Goal: Task Accomplishment & Management: Complete application form

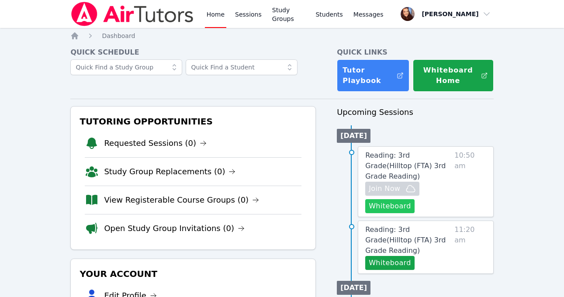
click at [398, 199] on button "Whiteboard" at bounding box center [389, 206] width 49 height 14
click at [388, 225] on span "Reading: 3rd Grade ( Hilltop (FTA) 3rd Grade Reading )" at bounding box center [405, 239] width 80 height 29
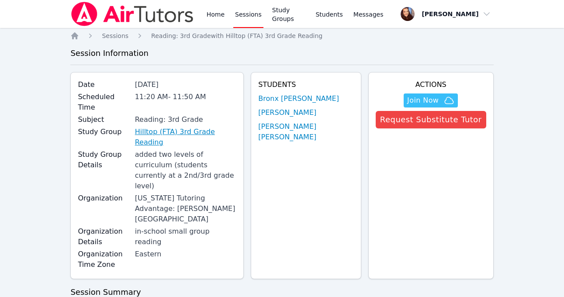
click at [185, 127] on link "Hilltop (FTA) 3rd Grade Reading" at bounding box center [186, 137] width 102 height 21
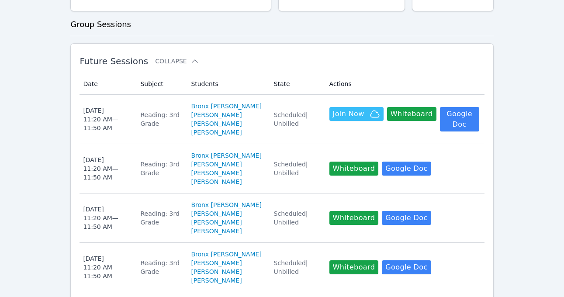
scroll to position [296, 0]
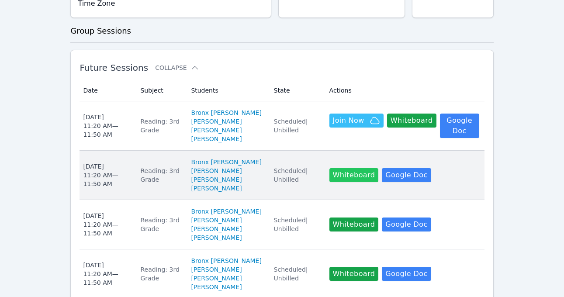
click at [352, 168] on button "Whiteboard" at bounding box center [353, 175] width 49 height 14
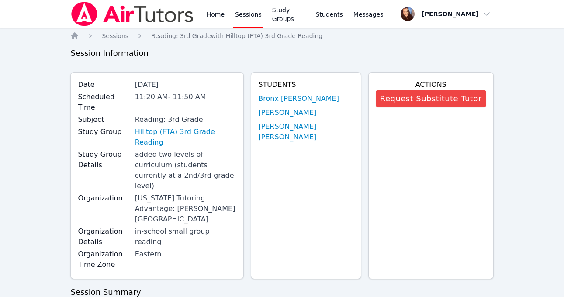
scroll to position [296, 0]
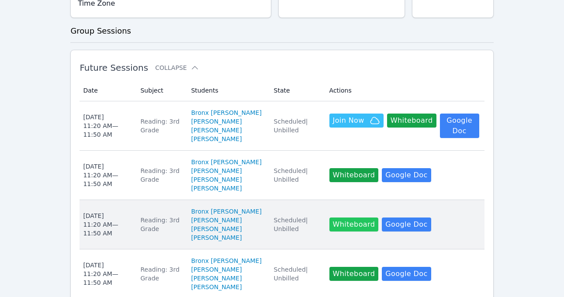
click at [346, 218] on button "Whiteboard" at bounding box center [353, 225] width 49 height 14
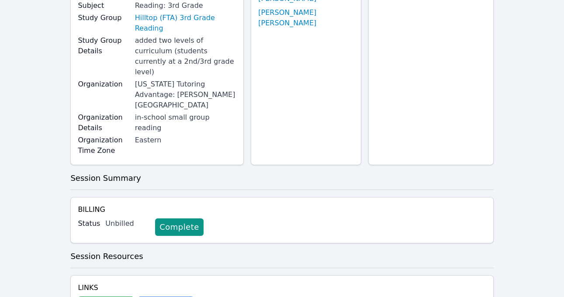
scroll to position [197, 0]
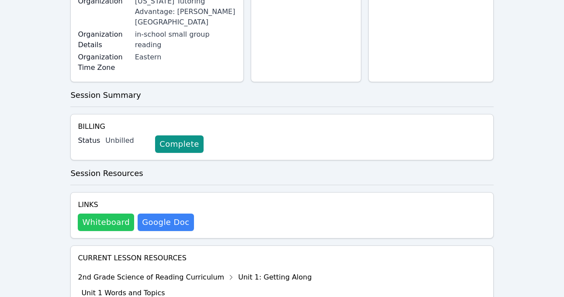
click at [106, 214] on button "Whiteboard" at bounding box center [106, 222] width 56 height 17
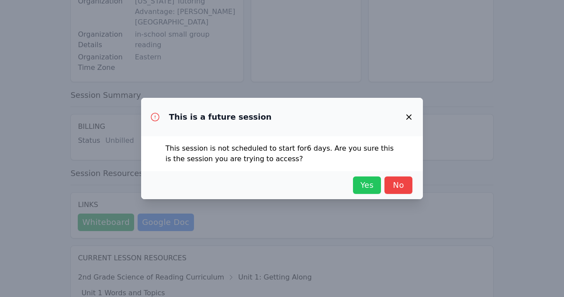
click at [365, 184] on span "Yes" at bounding box center [366, 185] width 19 height 12
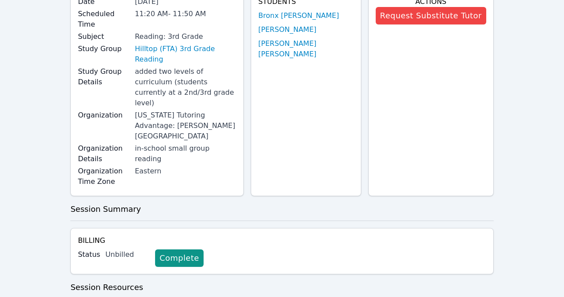
scroll to position [0, 0]
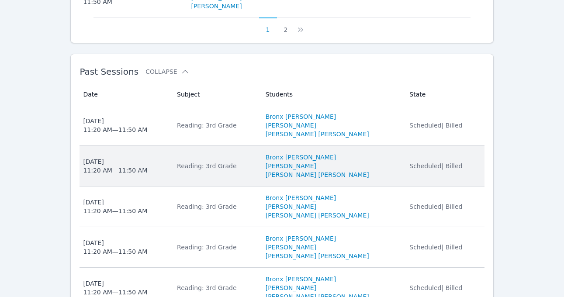
scroll to position [902, 0]
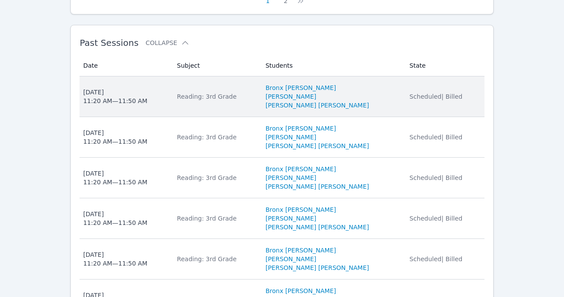
click at [375, 92] on li "[PERSON_NAME]" at bounding box center [333, 96] width 134 height 9
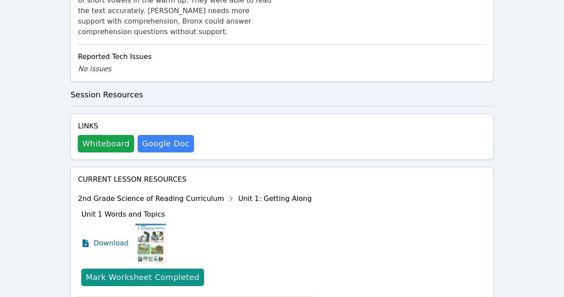
scroll to position [454, 0]
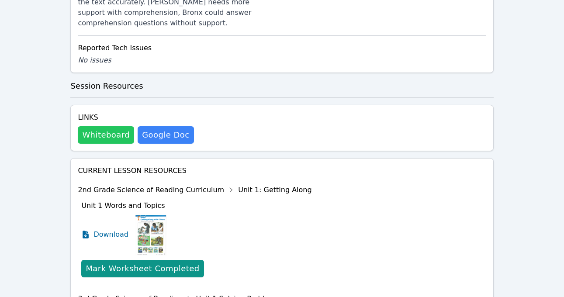
click at [109, 126] on button "Whiteboard" at bounding box center [106, 134] width 56 height 17
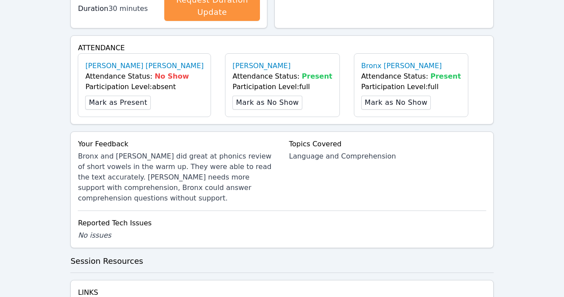
scroll to position [0, 0]
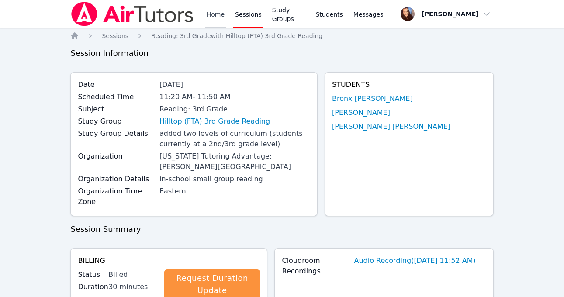
click at [216, 15] on link "Home" at bounding box center [215, 14] width 21 height 28
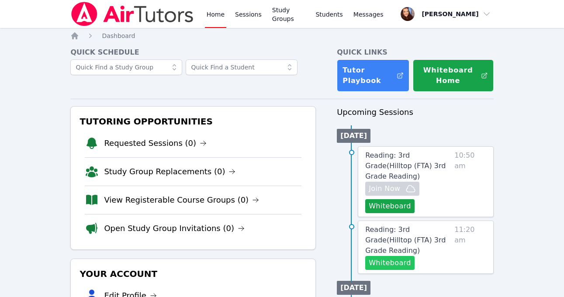
click at [395, 256] on button "Whiteboard" at bounding box center [389, 263] width 49 height 14
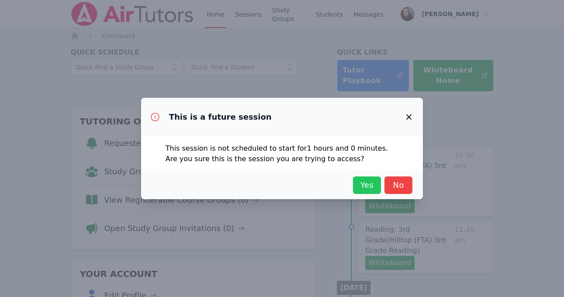
click at [367, 185] on span "Yes" at bounding box center [366, 185] width 19 height 12
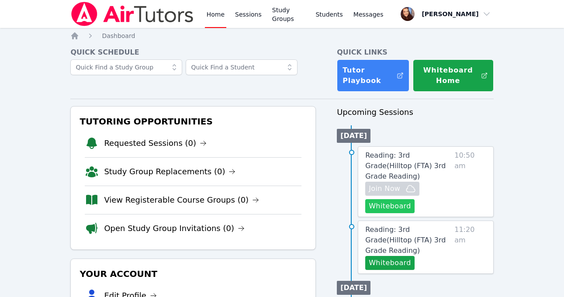
click at [388, 199] on button "Whiteboard" at bounding box center [389, 206] width 49 height 14
click at [388, 184] on span "Join Now" at bounding box center [384, 189] width 31 height 10
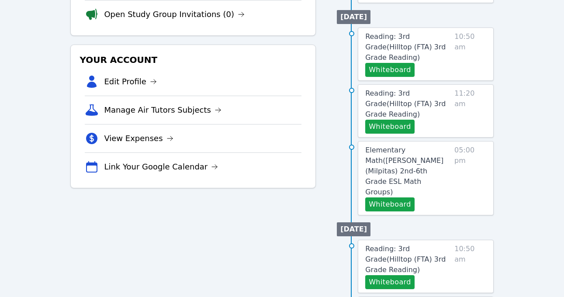
scroll to position [220, 0]
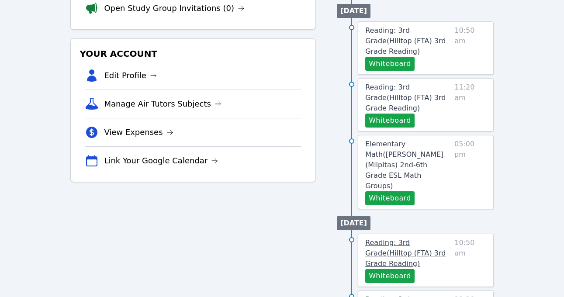
click at [423, 239] on span "Reading: 3rd Grade ( Hilltop (FTA) 3rd Grade Reading )" at bounding box center [405, 253] width 80 height 29
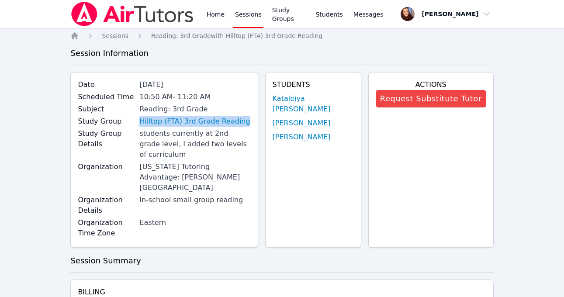
drag, startPoint x: 362, startPoint y: 137, endPoint x: 289, endPoint y: 97, distance: 83.3
click at [289, 97] on div "Students Kataleiya Rios Yilver Perez-Mauricio Malachi Hernandez" at bounding box center [313, 160] width 96 height 176
copy ul "Kataleiya Rios Yilver Perez-Mauricio Malachi Hernandez"
click at [211, 15] on link "Home" at bounding box center [215, 14] width 21 height 28
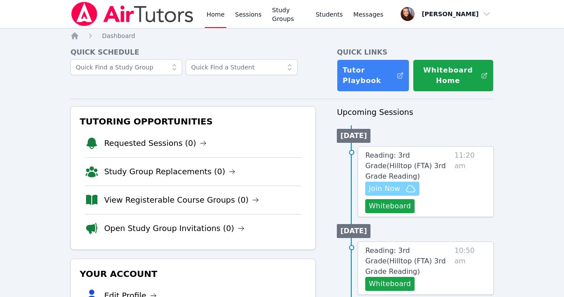
click at [381, 184] on button "Join Now" at bounding box center [392, 189] width 54 height 14
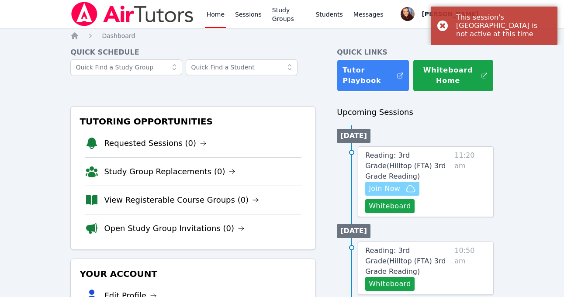
click at [382, 184] on span "Join Now" at bounding box center [384, 189] width 31 height 10
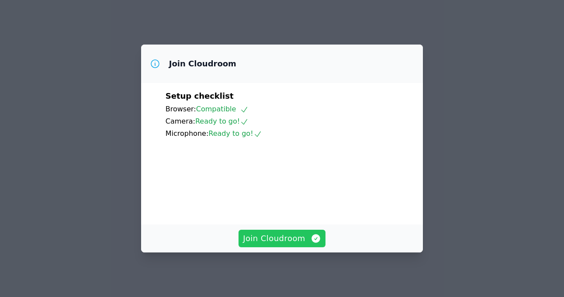
click at [273, 239] on span "Join Cloudroom" at bounding box center [282, 238] width 78 height 12
click at [296, 241] on span "Join Cloudroom" at bounding box center [282, 238] width 78 height 12
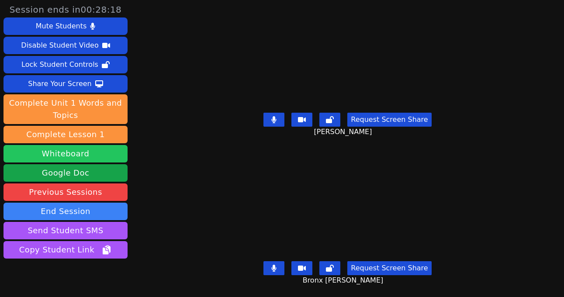
click at [74, 152] on button "Whiteboard" at bounding box center [65, 153] width 124 height 17
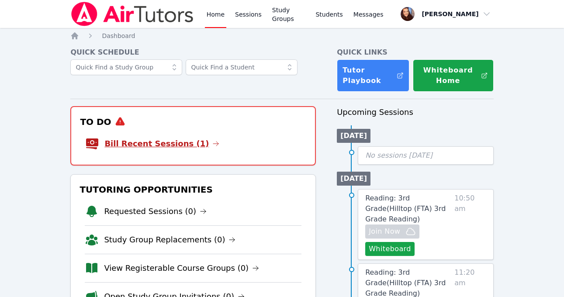
click at [133, 141] on link "Bill Recent Sessions (1)" at bounding box center [161, 144] width 115 height 12
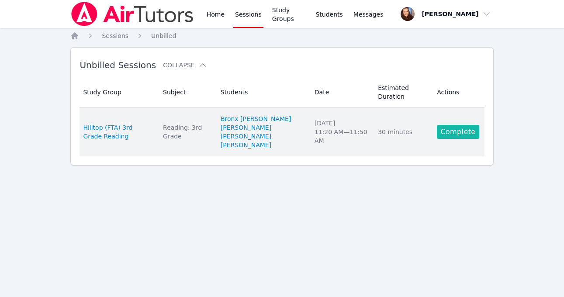
click at [459, 131] on link "Complete" at bounding box center [458, 132] width 42 height 14
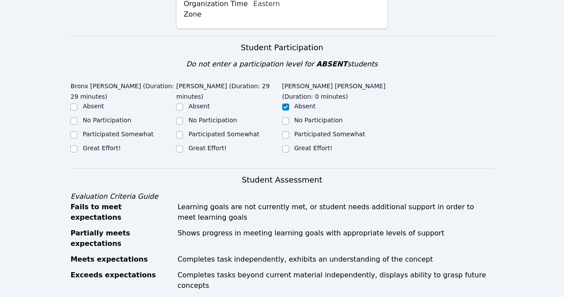
scroll to position [235, 0]
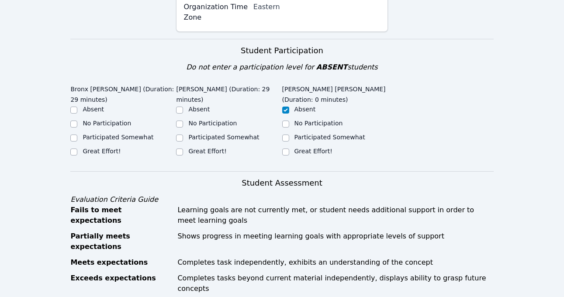
click at [104, 148] on label "Great Effort!" at bounding box center [102, 151] width 38 height 7
click at [77, 149] on input "Great Effort!" at bounding box center [73, 152] width 7 height 7
checkbox input "true"
click at [202, 148] on label "Great Effort!" at bounding box center [207, 151] width 38 height 7
click at [183, 149] on input "Great Effort!" at bounding box center [179, 152] width 7 height 7
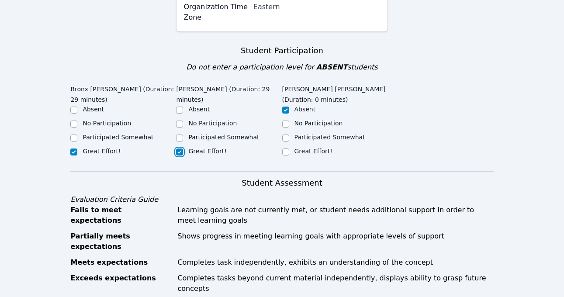
checkbox input "true"
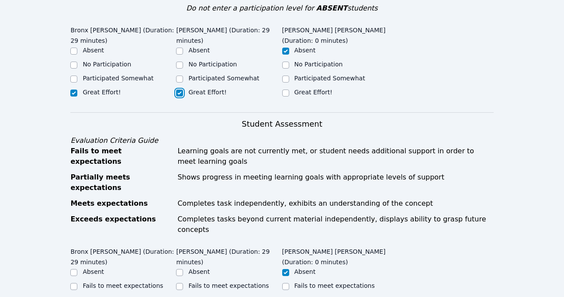
scroll to position [464, 0]
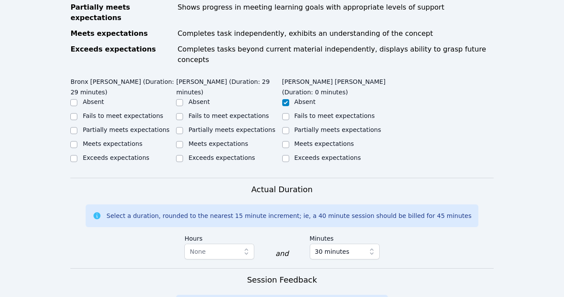
click at [115, 140] on label "Meets expectations" at bounding box center [113, 143] width 60 height 7
click at [77, 141] on input "Meets expectations" at bounding box center [73, 144] width 7 height 7
checkbox input "true"
click at [194, 140] on label "Meets expectations" at bounding box center [218, 143] width 60 height 7
click at [183, 141] on input "Meets expectations" at bounding box center [179, 144] width 7 height 7
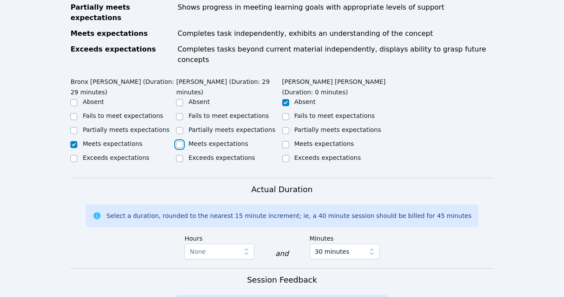
checkbox input "true"
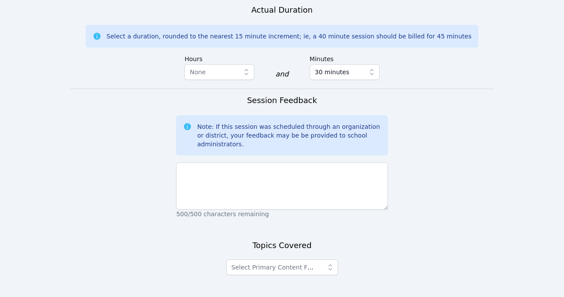
scroll to position [683, 0]
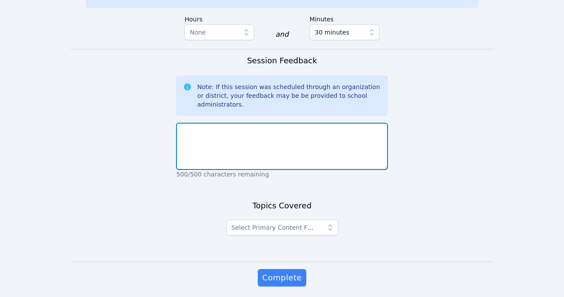
click at [224, 123] on textarea at bounding box center [281, 146] width 211 height 47
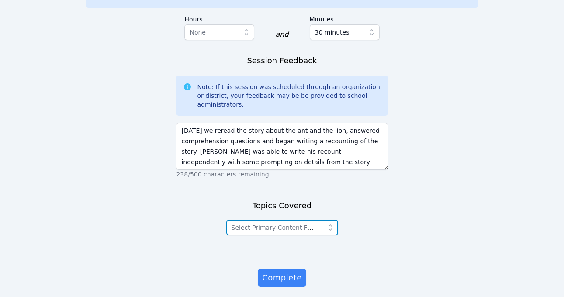
click at [245, 224] on span "Select Primary Content Focus" at bounding box center [277, 227] width 90 height 7
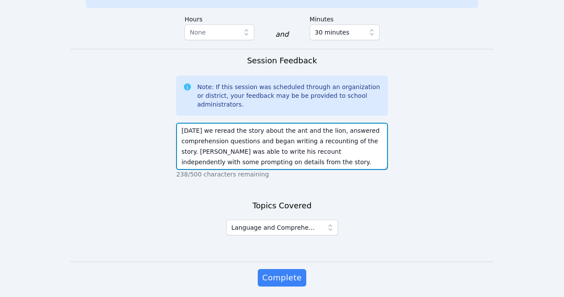
click at [380, 131] on textarea "[DATE] we reread the story about the ant and the lion, answered comprehension q…" at bounding box center [281, 146] width 211 height 47
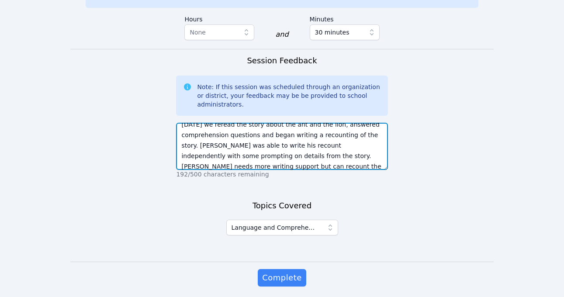
type textarea "[DATE] we reread the story about the ant and the lion, answered comprehension q…"
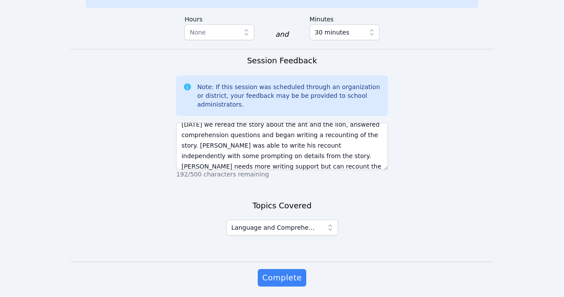
click at [282, 272] on span "Complete" at bounding box center [281, 278] width 39 height 12
